Goal: Information Seeking & Learning: Learn about a topic

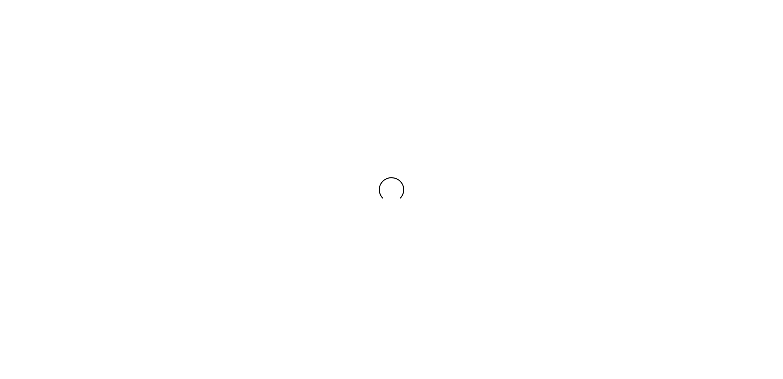
click at [285, 181] on div at bounding box center [391, 189] width 783 height 25
click at [196, 171] on div at bounding box center [391, 189] width 783 height 379
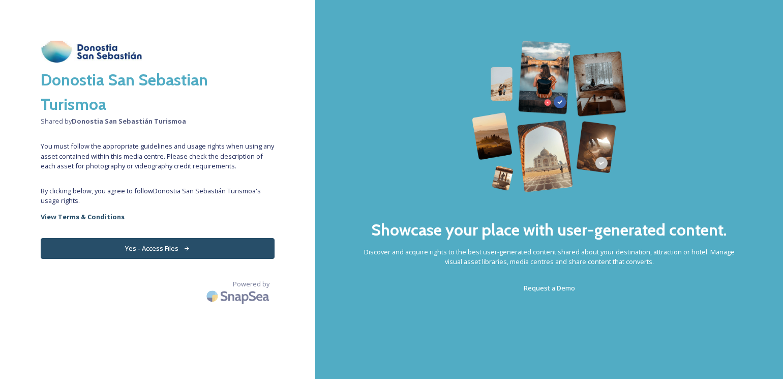
click at [148, 247] on button "Yes - Access Files" at bounding box center [158, 248] width 234 height 21
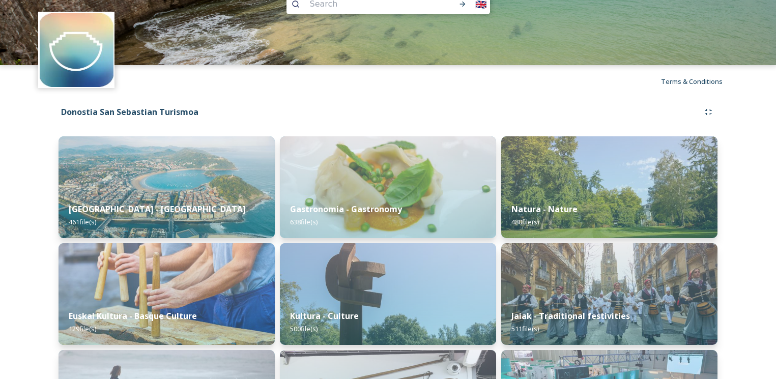
scroll to position [79, 0]
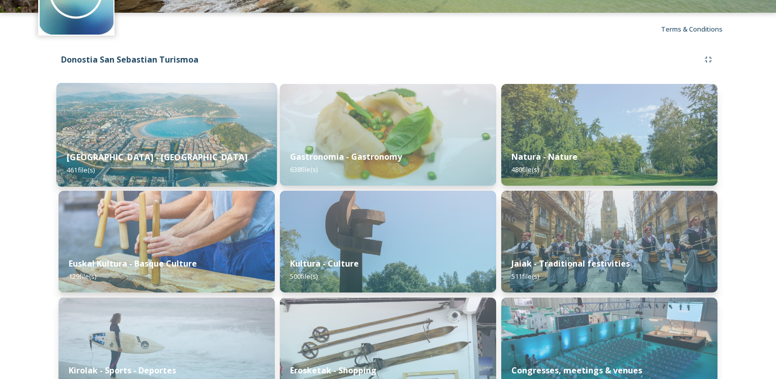
click at [203, 129] on img at bounding box center [166, 135] width 221 height 104
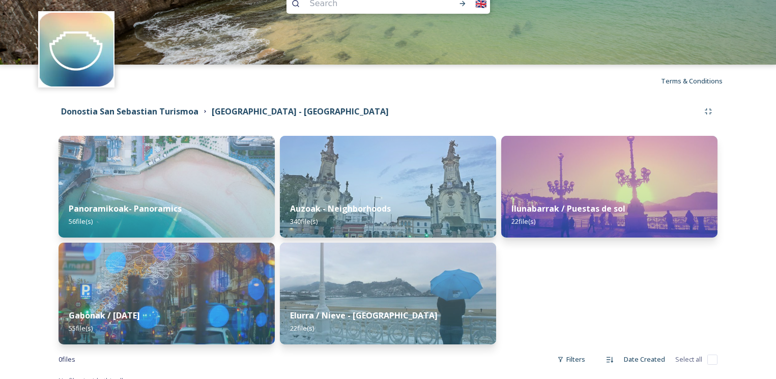
scroll to position [40, 0]
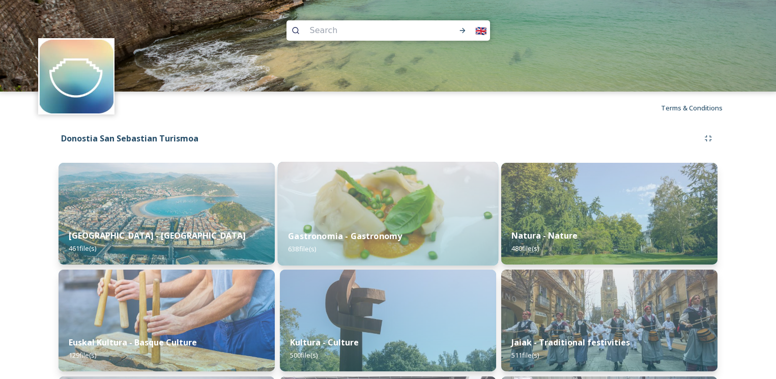
click at [356, 214] on img at bounding box center [388, 214] width 221 height 104
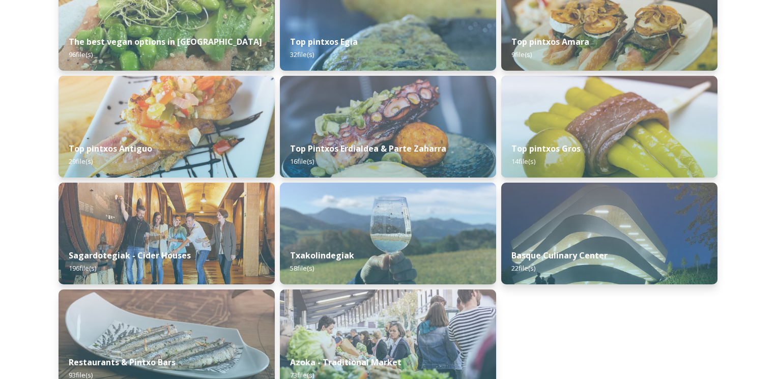
scroll to position [253, 0]
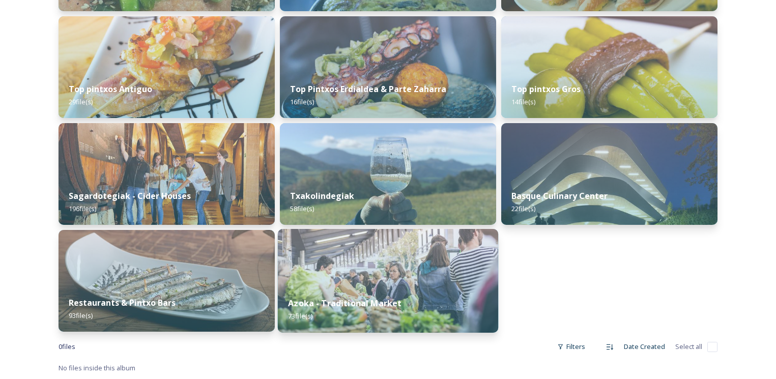
click at [392, 291] on div "Azoka - Traditional Market 73 file(s)" at bounding box center [388, 309] width 221 height 46
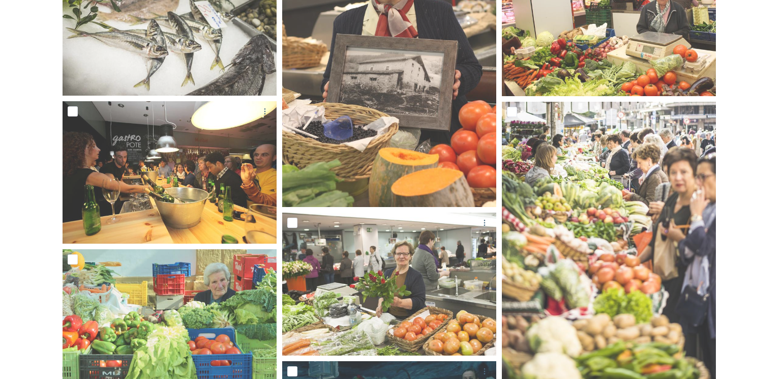
scroll to position [1036, 0]
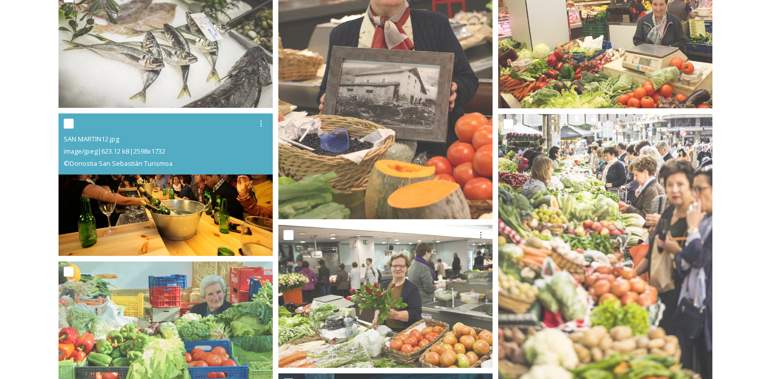
click at [166, 198] on img at bounding box center [166, 184] width 214 height 143
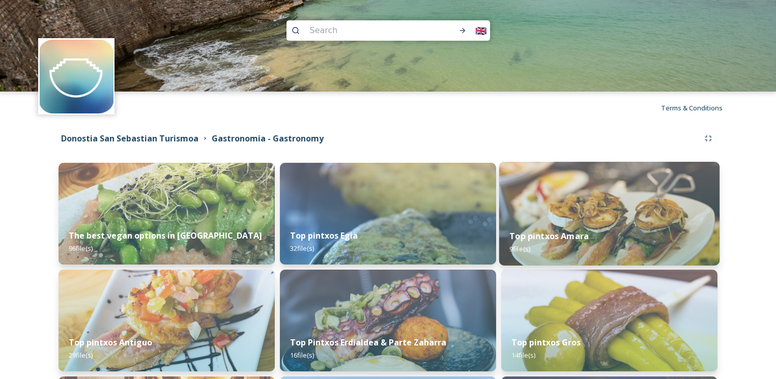
click at [561, 228] on div "Top pintxos Amara 9 file(s)" at bounding box center [609, 242] width 221 height 46
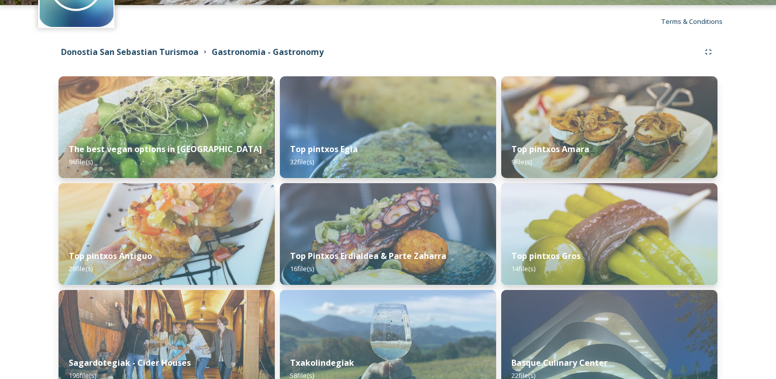
scroll to position [194, 0]
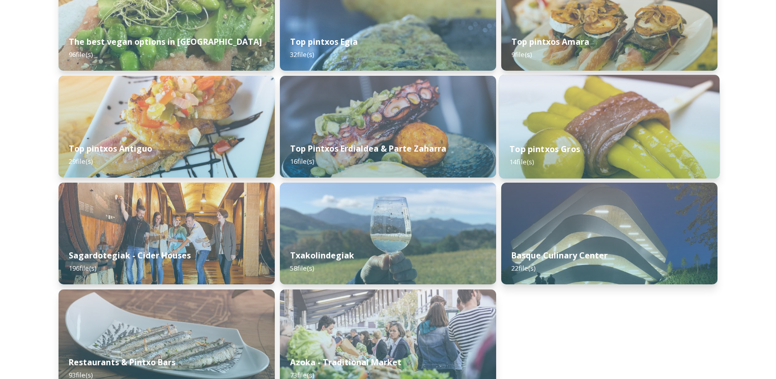
click at [594, 142] on div "Top pintxos Gros 14 file(s)" at bounding box center [609, 155] width 221 height 46
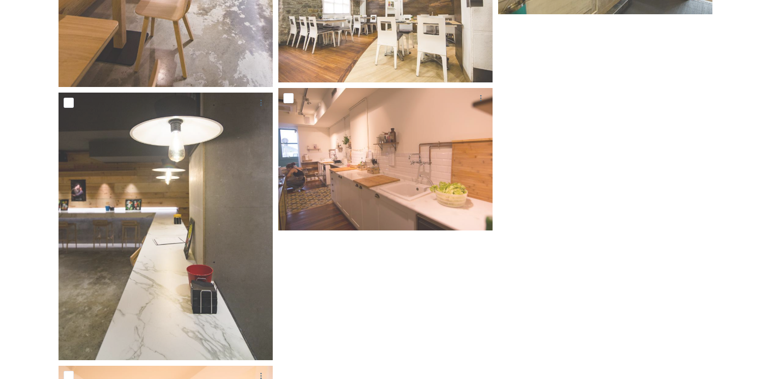
scroll to position [895, 0]
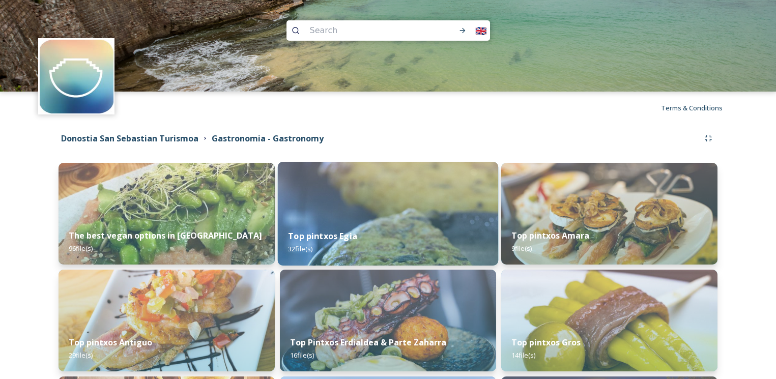
click at [382, 192] on img at bounding box center [388, 214] width 221 height 104
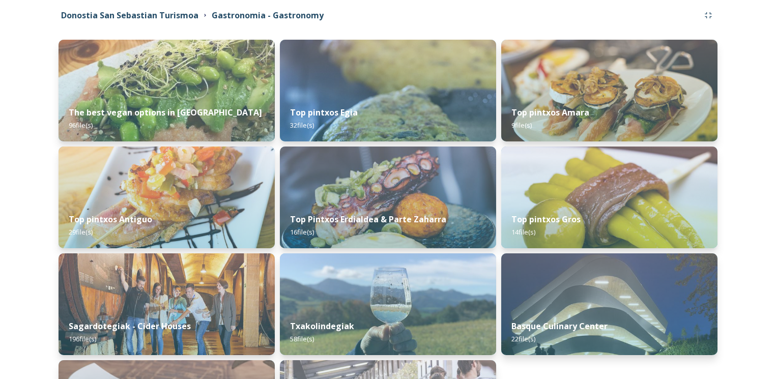
scroll to position [253, 0]
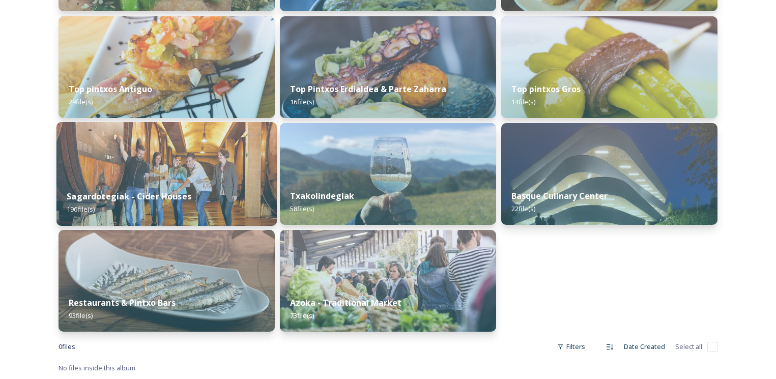
click at [144, 169] on img at bounding box center [166, 174] width 221 height 104
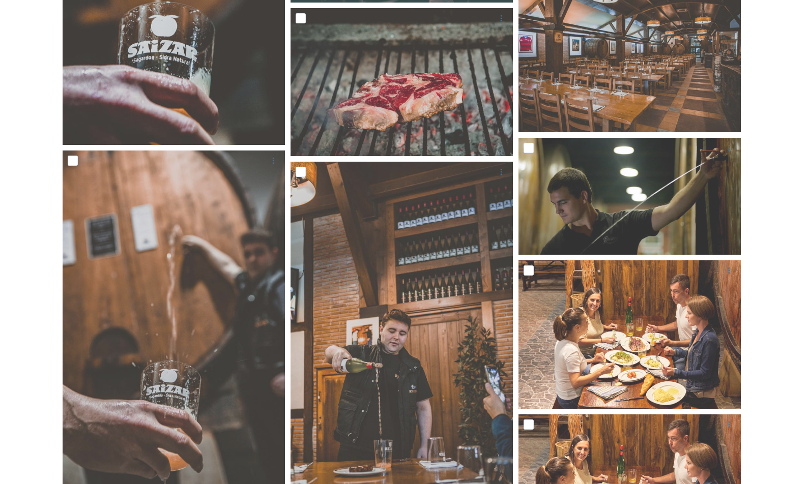
scroll to position [703, 0]
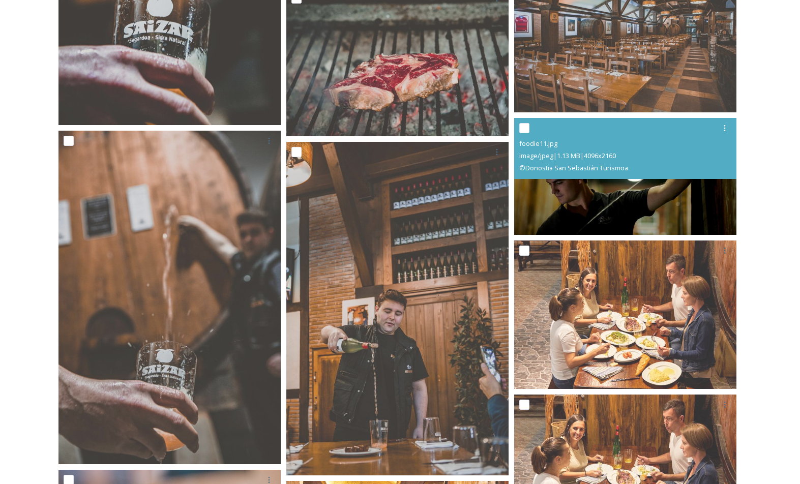
click at [661, 148] on div "foodie11.jpg" at bounding box center [626, 143] width 215 height 12
click at [645, 203] on img at bounding box center [625, 176] width 222 height 117
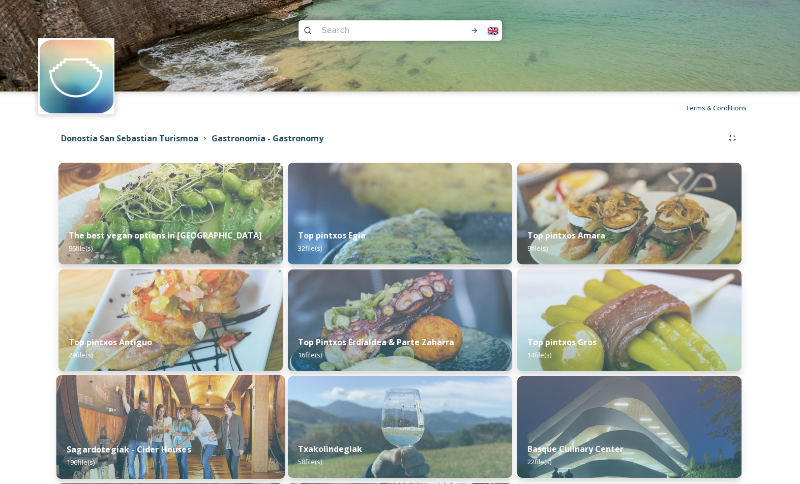
click at [178, 379] on img at bounding box center [170, 427] width 229 height 104
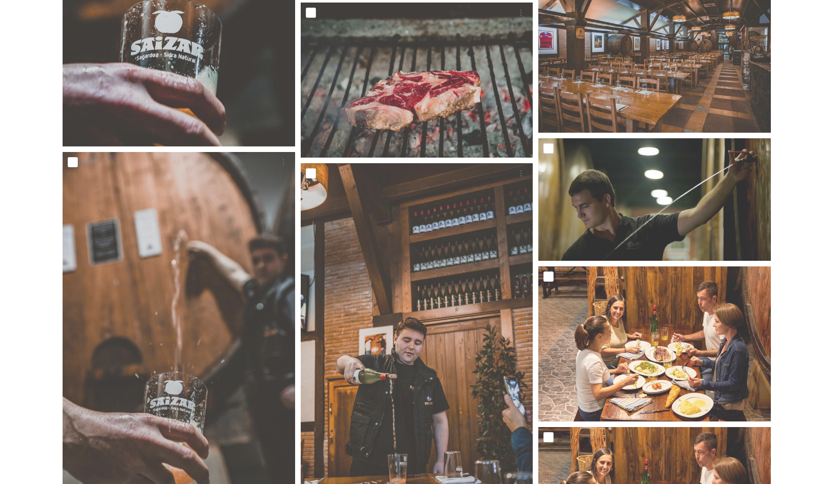
scroll to position [728, 0]
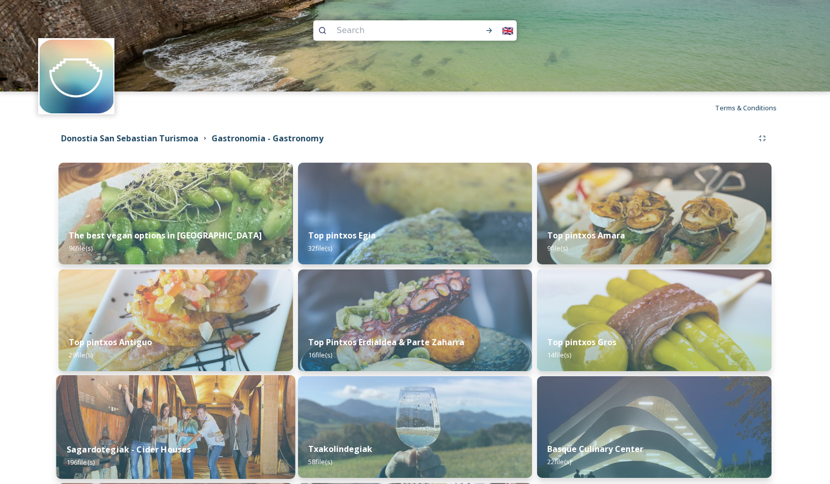
click at [154, 379] on div "Sagardotegiak - Cider Houses 196 file(s)" at bounding box center [175, 456] width 239 height 46
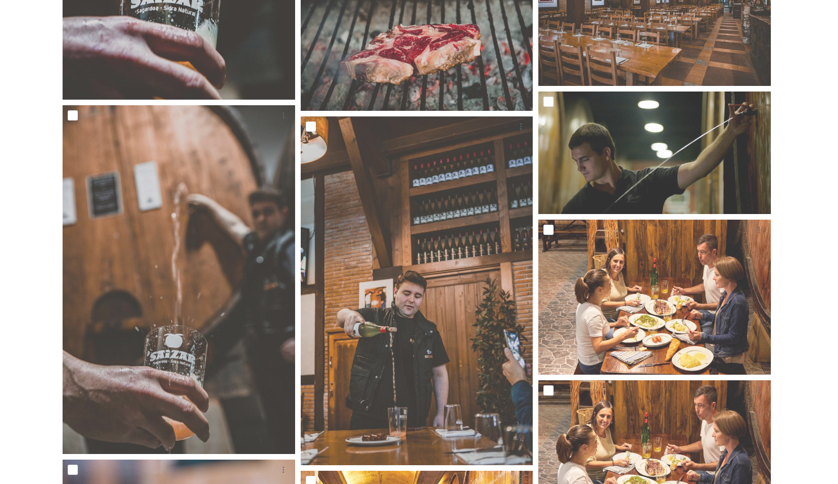
scroll to position [830, 0]
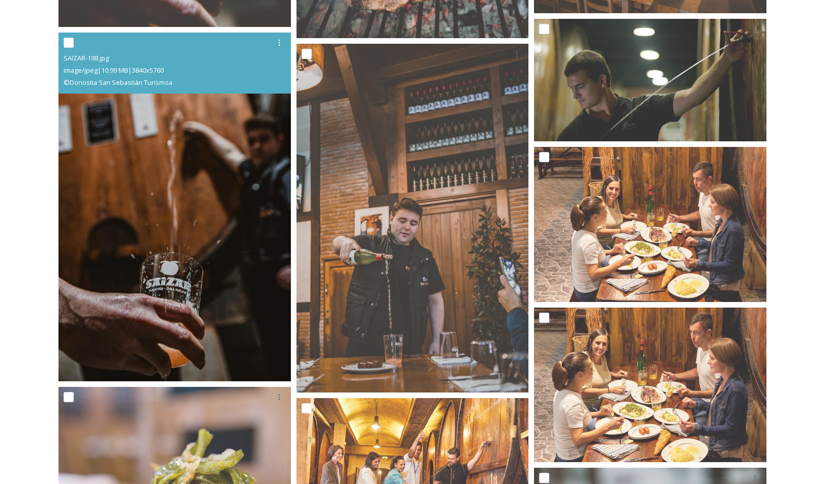
click at [187, 200] on img at bounding box center [175, 207] width 232 height 349
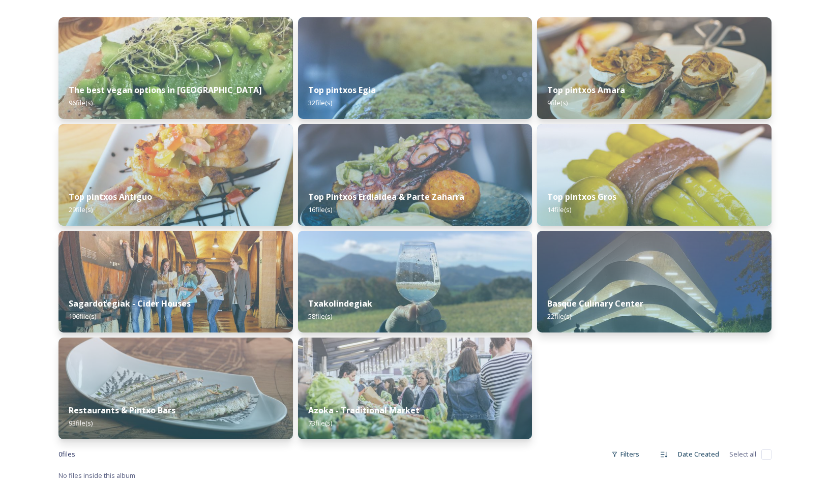
scroll to position [148, 0]
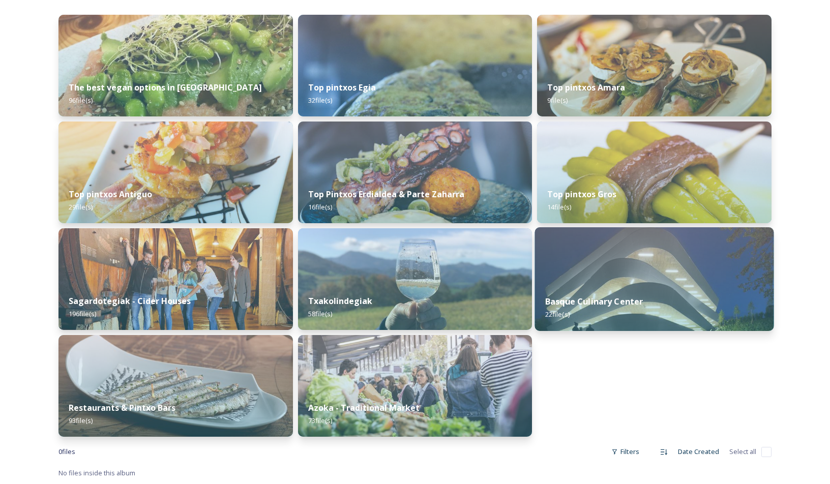
click at [649, 281] on img at bounding box center [654, 279] width 239 height 104
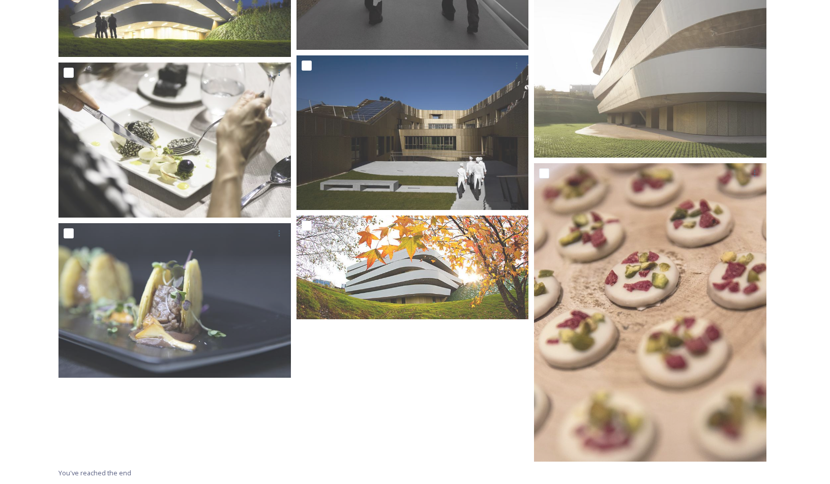
scroll to position [150, 0]
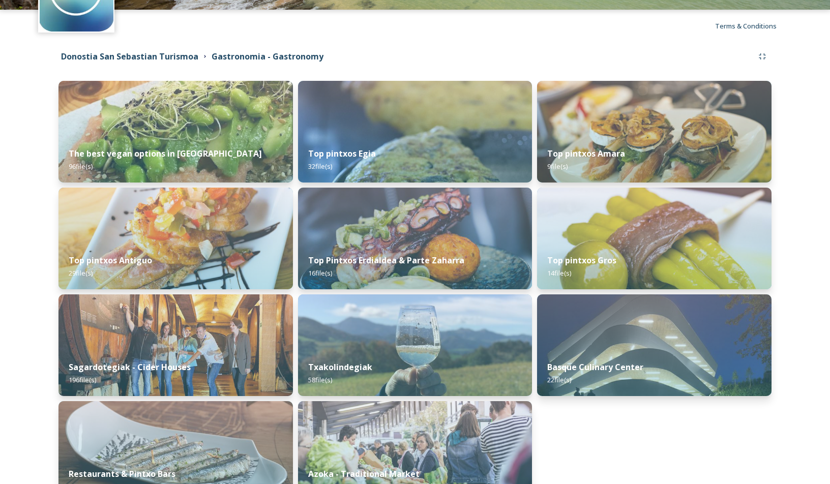
scroll to position [126, 0]
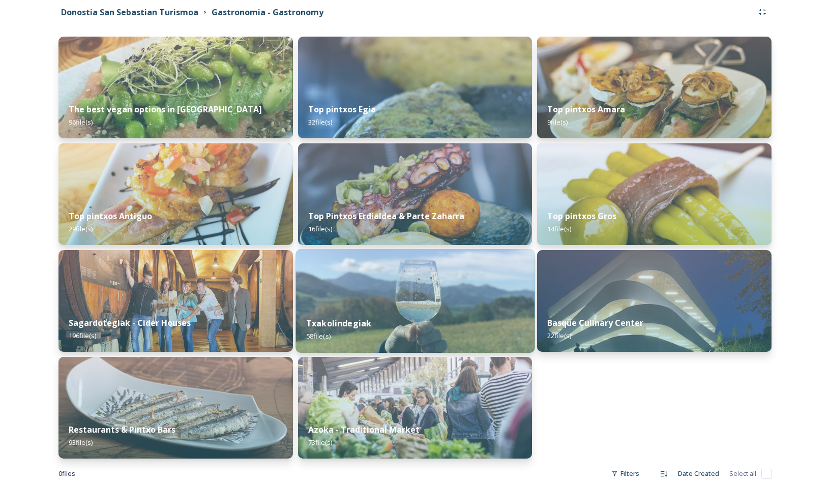
click at [408, 294] on img at bounding box center [415, 301] width 239 height 104
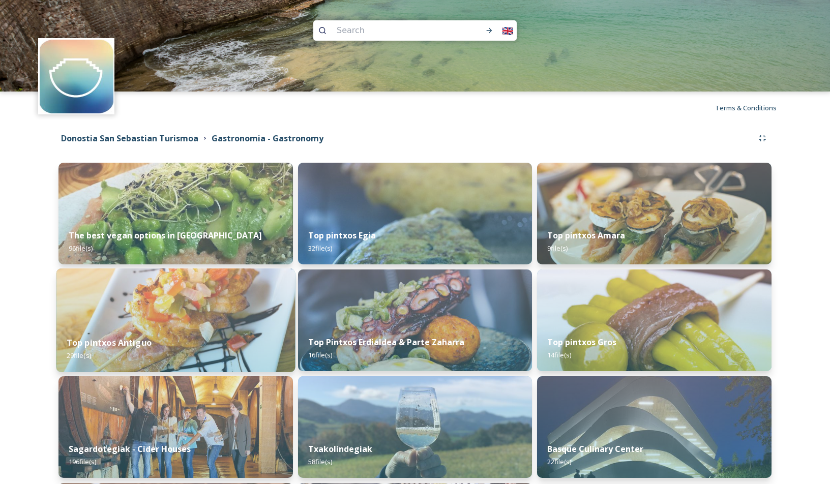
click at [126, 314] on img at bounding box center [175, 321] width 239 height 104
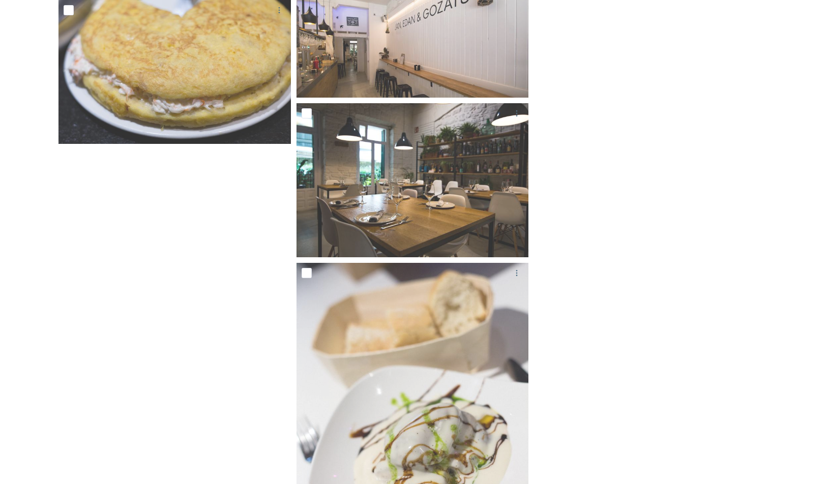
scroll to position [2377, 0]
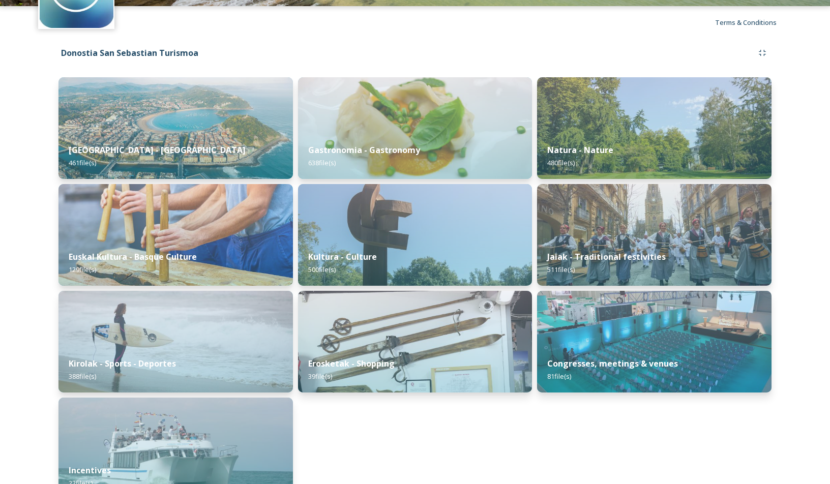
scroll to position [111, 0]
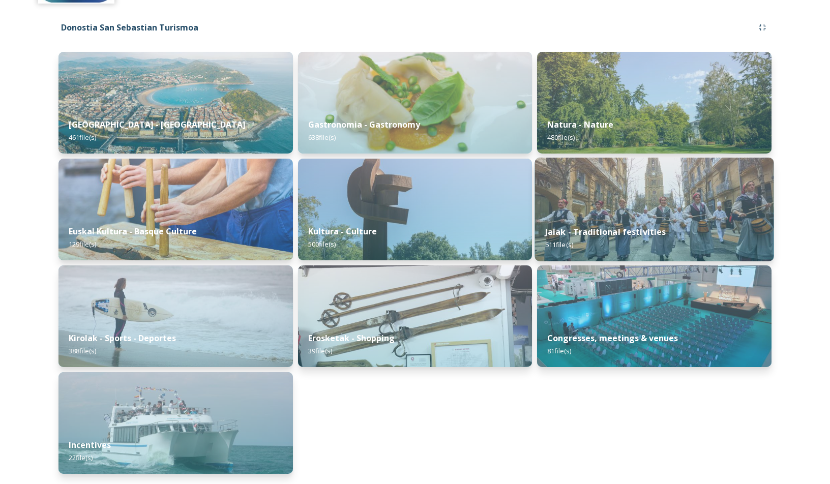
click at [597, 194] on img at bounding box center [654, 210] width 239 height 104
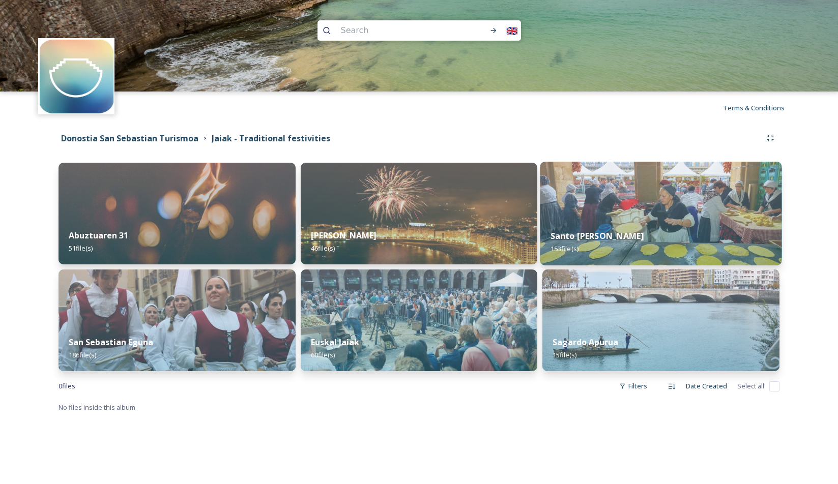
click at [646, 198] on img at bounding box center [661, 214] width 242 height 104
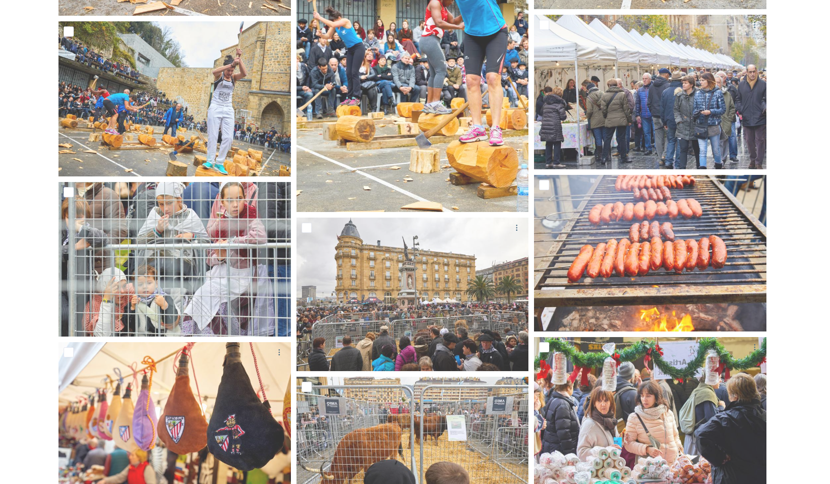
scroll to position [1635, 0]
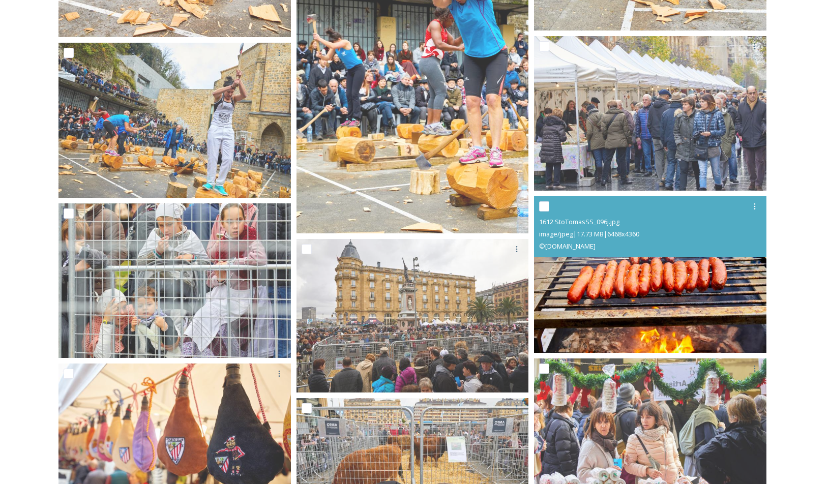
click at [614, 293] on img at bounding box center [650, 274] width 232 height 157
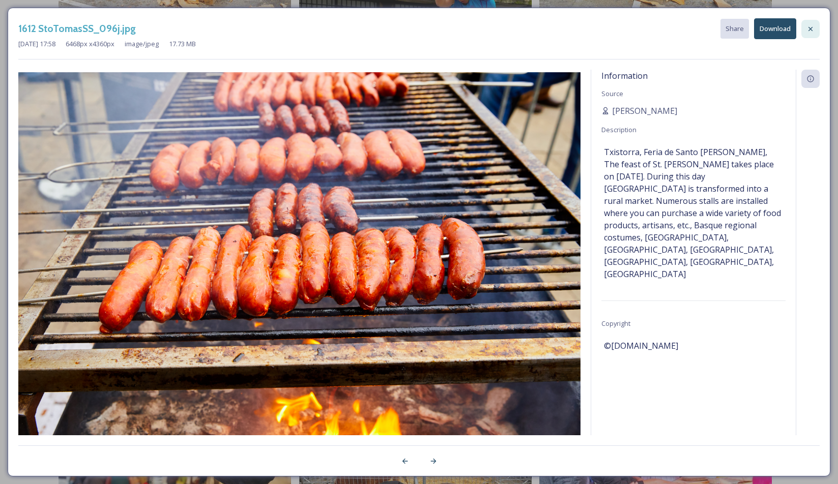
click at [783, 29] on icon at bounding box center [810, 29] width 8 height 8
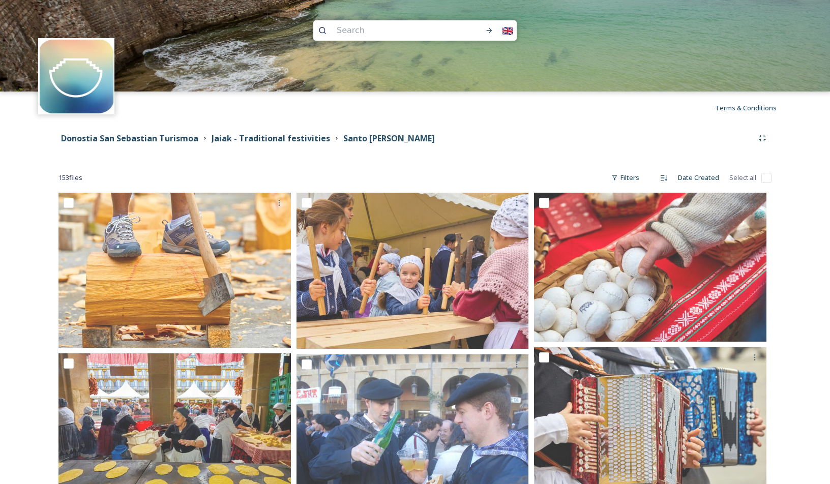
scroll to position [379, 0]
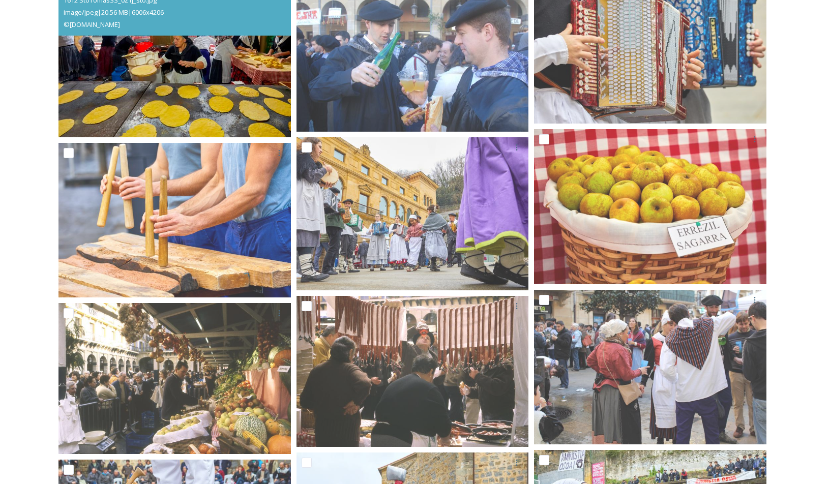
click at [173, 73] on img at bounding box center [175, 56] width 232 height 163
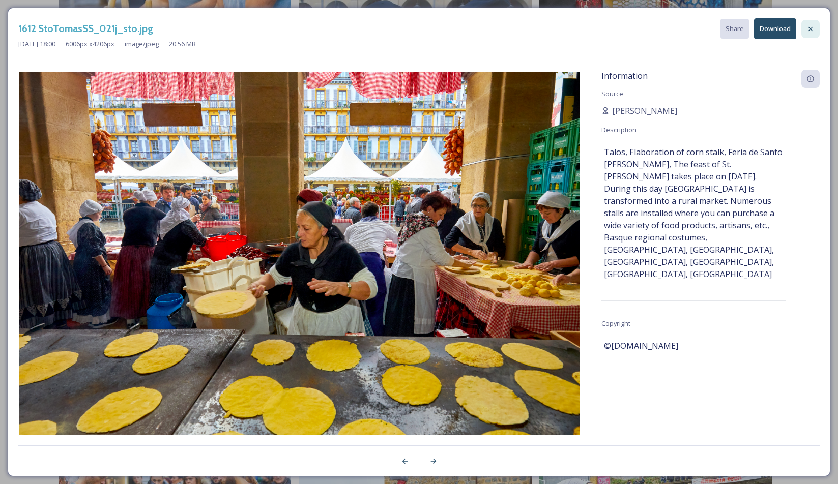
click at [783, 28] on icon at bounding box center [810, 29] width 8 height 8
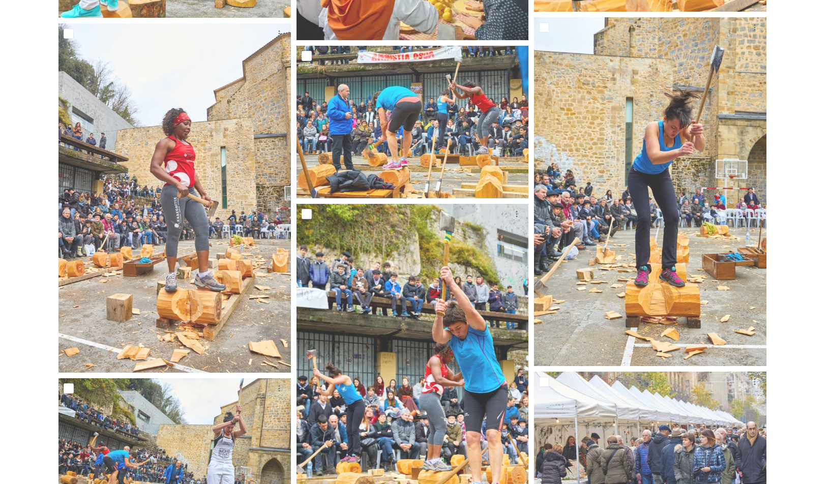
scroll to position [2133, 0]
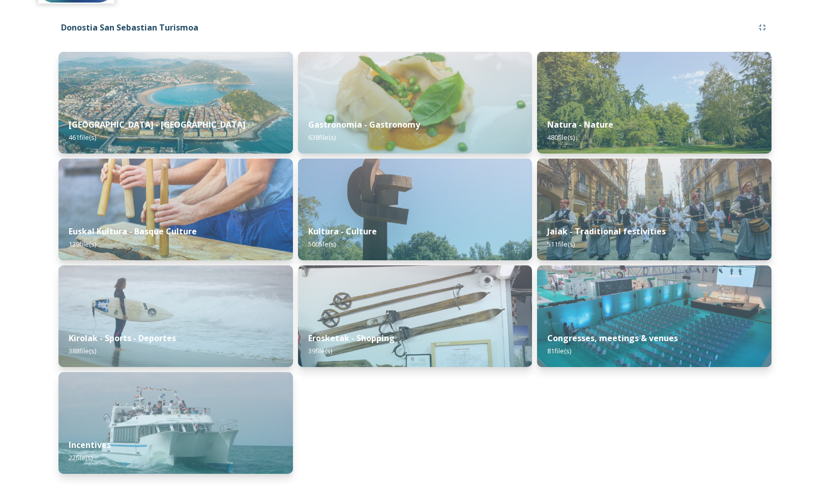
scroll to position [69, 0]
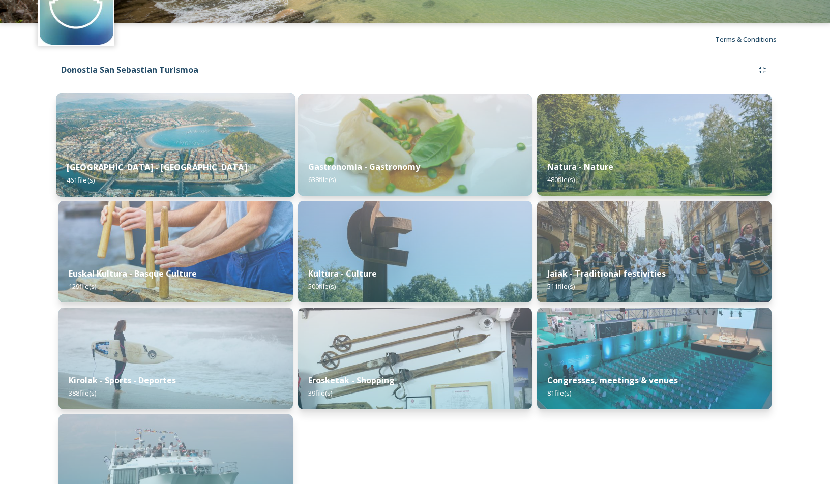
click at [187, 129] on img at bounding box center [175, 145] width 239 height 104
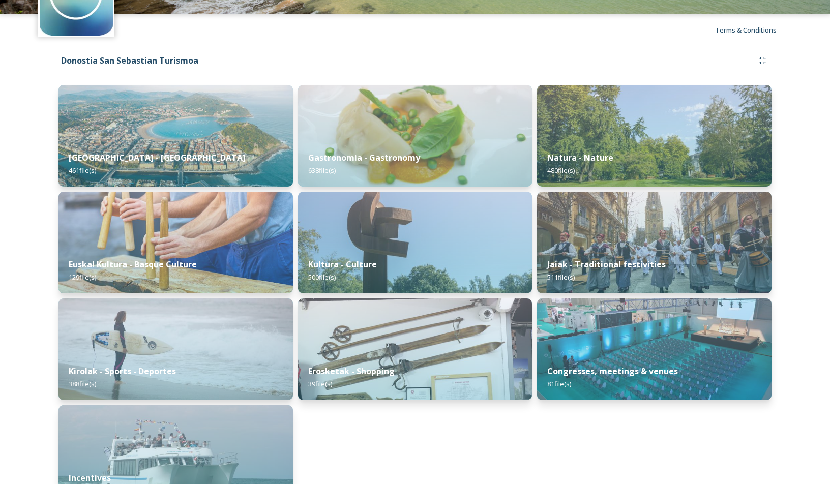
scroll to position [79, 0]
